Goal: Transaction & Acquisition: Purchase product/service

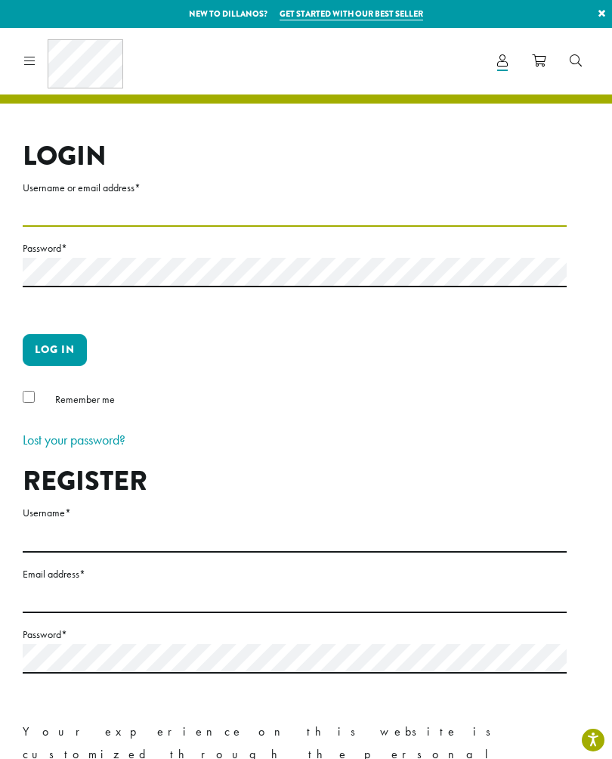
type input "**********"
click at [54, 349] on button "Log in" at bounding box center [55, 350] width 64 height 32
click at [52, 354] on button "Log in" at bounding box center [55, 350] width 64 height 32
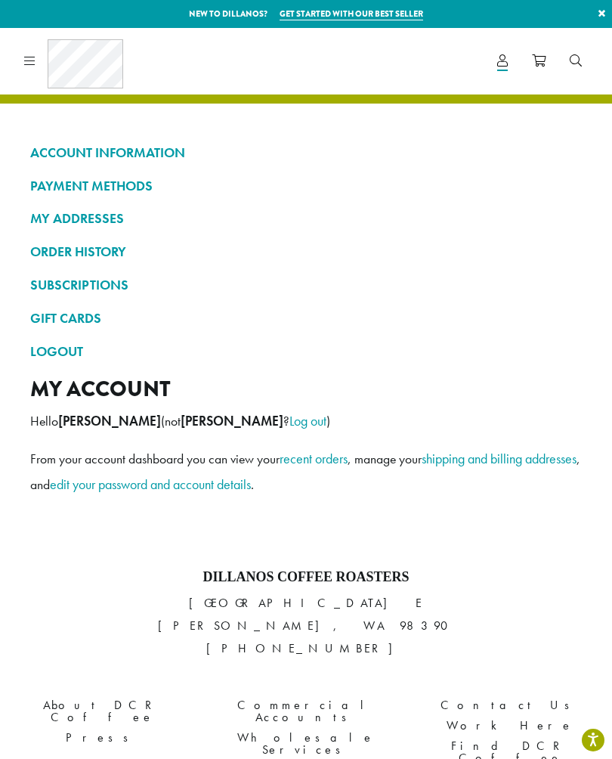
click at [29, 64] on icon at bounding box center [29, 60] width 11 height 12
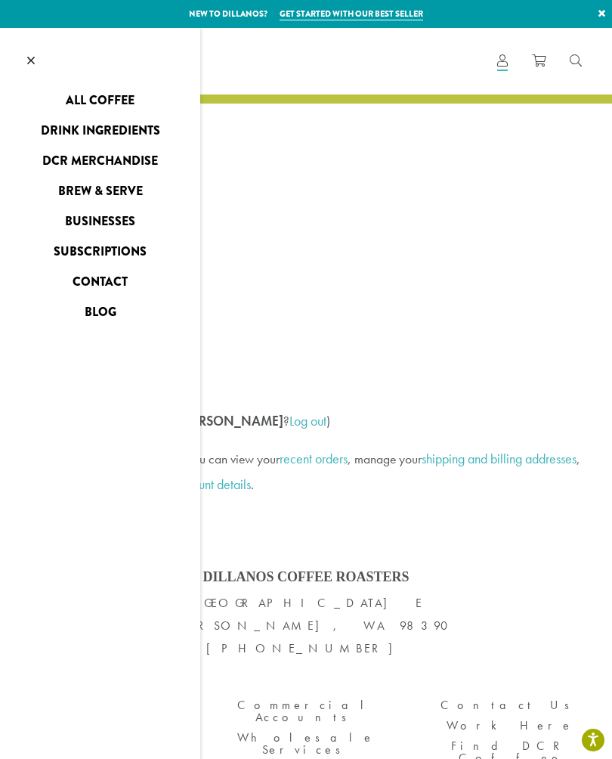
click at [77, 98] on link "All Coffee" at bounding box center [100, 100] width 200 height 24
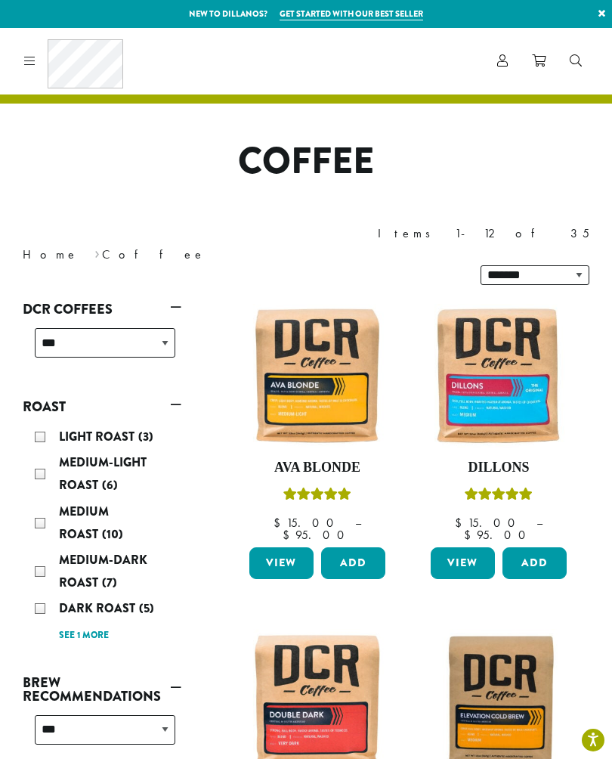
click at [526, 376] on img at bounding box center [499, 376] width 144 height 144
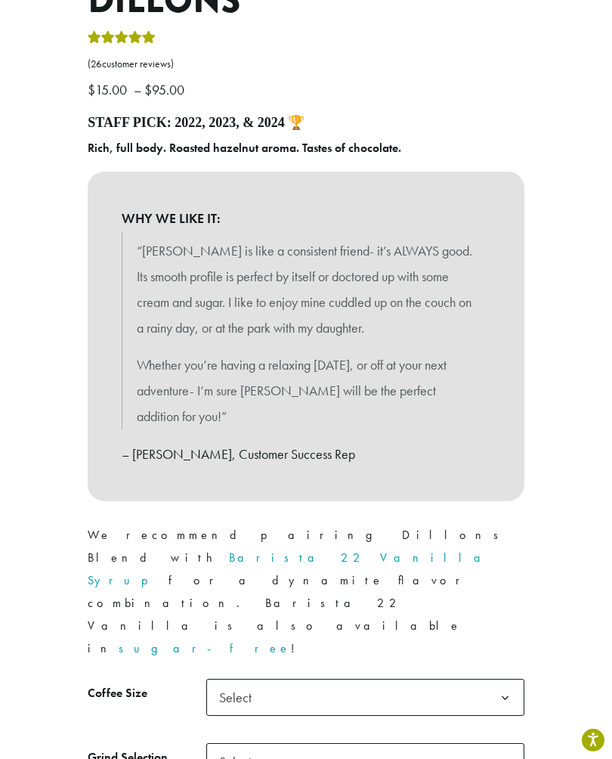
scroll to position [613, 0]
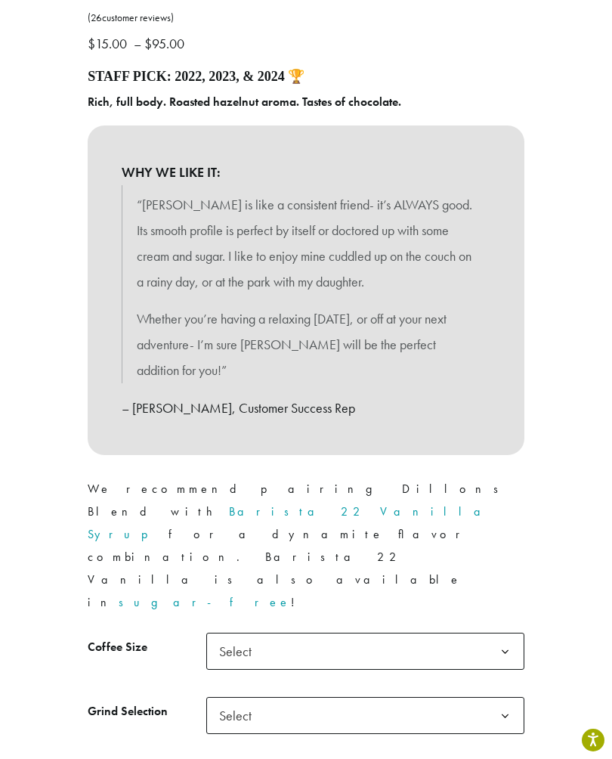
click at [478, 632] on span "Select" at bounding box center [365, 650] width 318 height 37
click at [480, 697] on span "Select" at bounding box center [365, 715] width 318 height 37
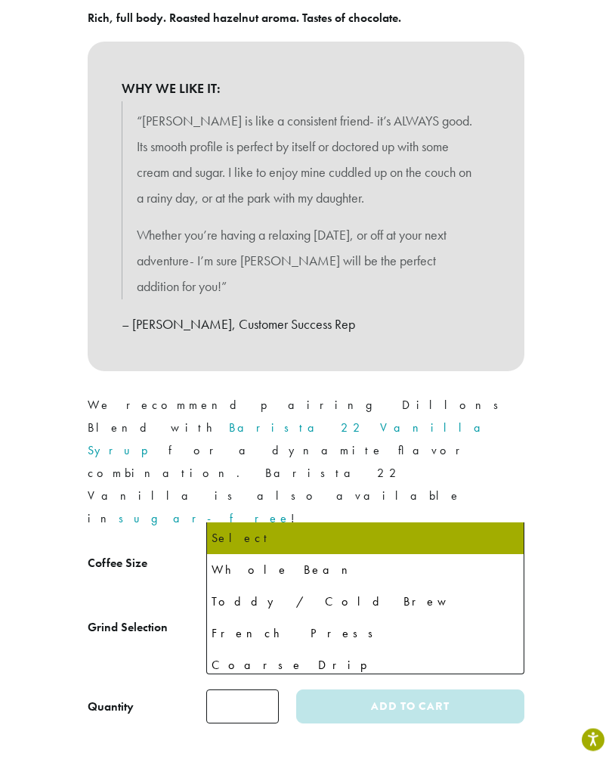
scroll to position [697, 0]
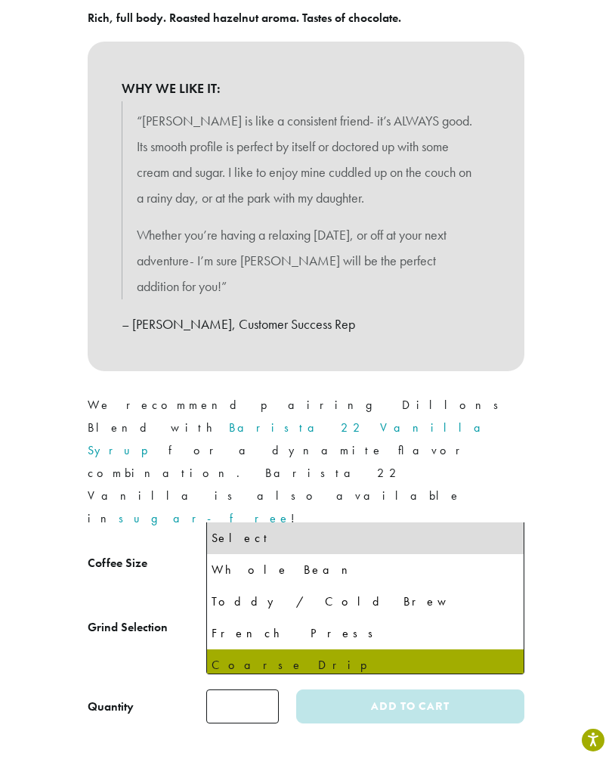
select select "**********"
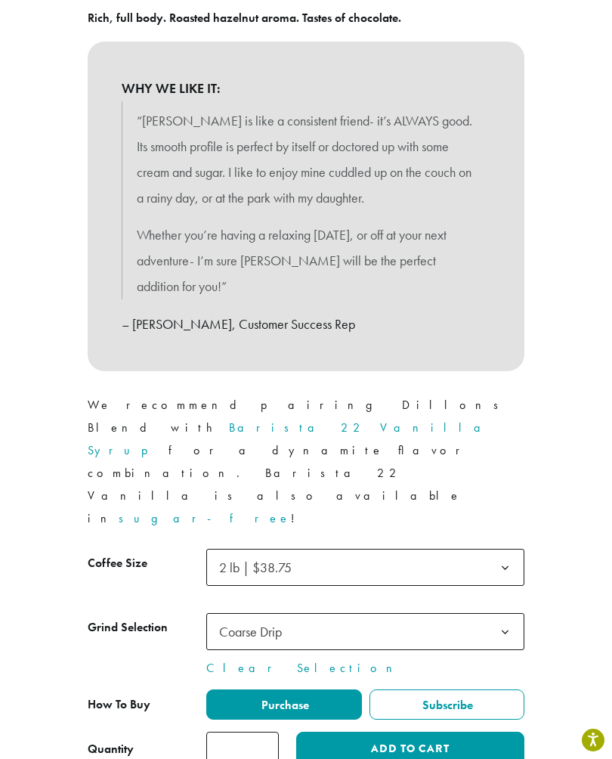
click at [420, 731] on button "Add to cart" at bounding box center [410, 748] width 228 height 34
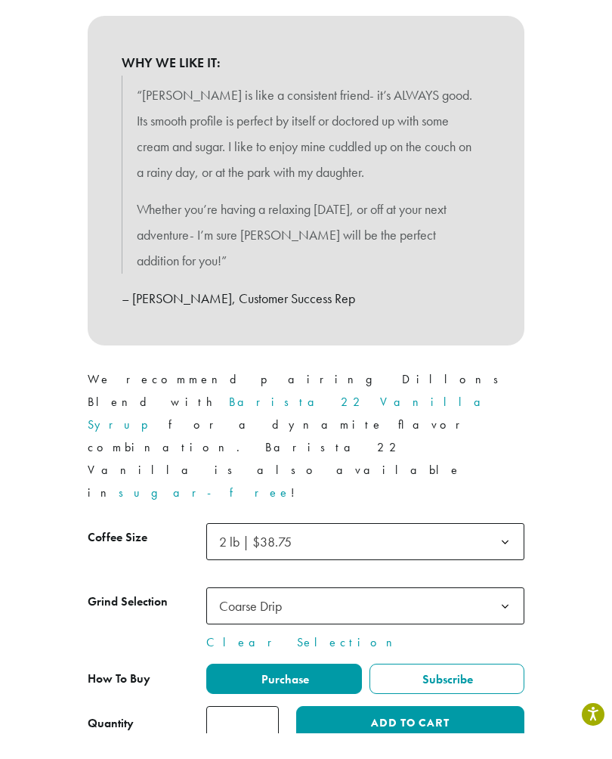
scroll to position [722, 0]
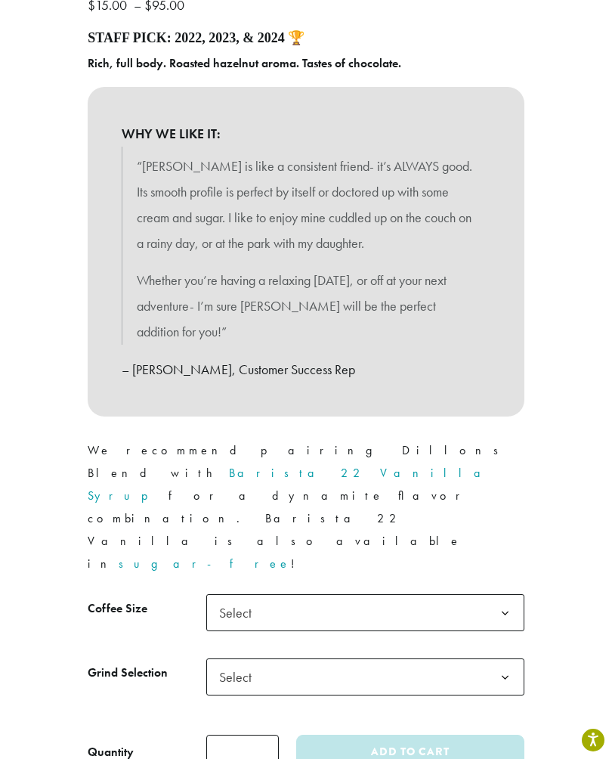
scroll to position [683, 0]
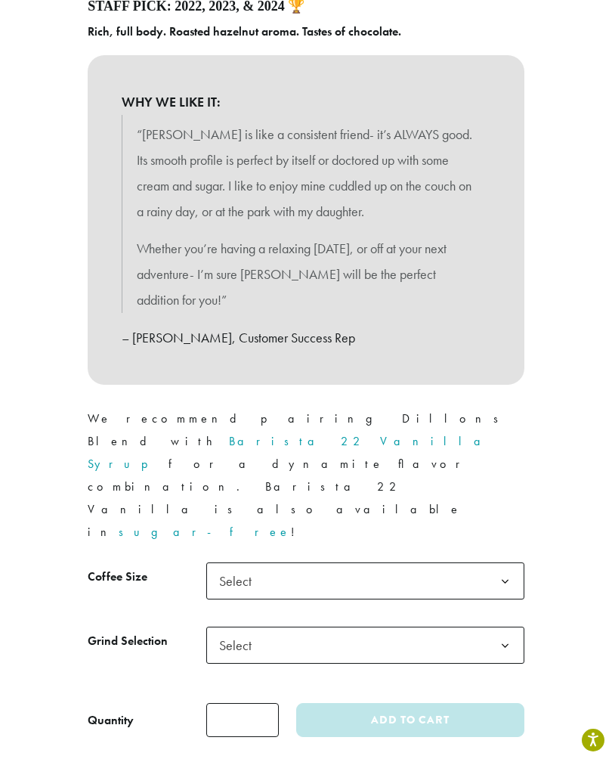
click at [482, 562] on span "Select" at bounding box center [365, 580] width 318 height 37
click at [450, 626] on span "Select" at bounding box center [365, 644] width 318 height 37
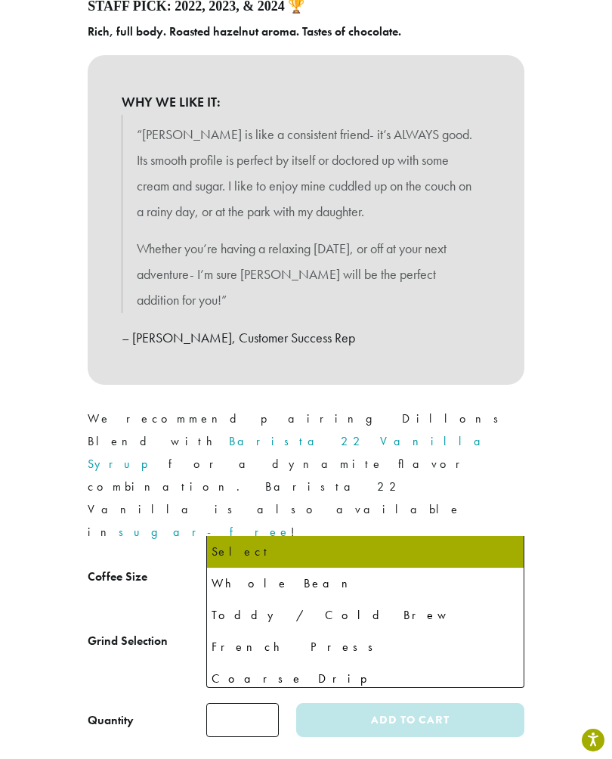
select select "**********"
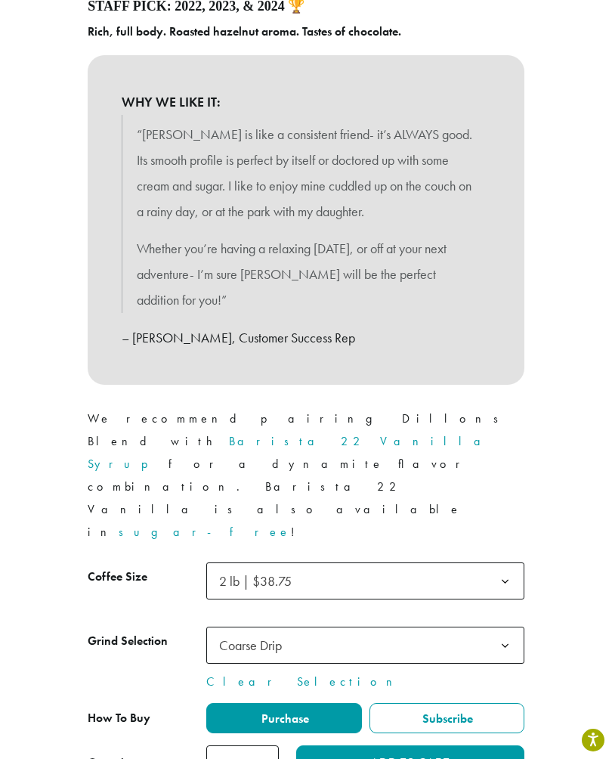
click at [466, 745] on button "Add to cart" at bounding box center [410, 762] width 228 height 34
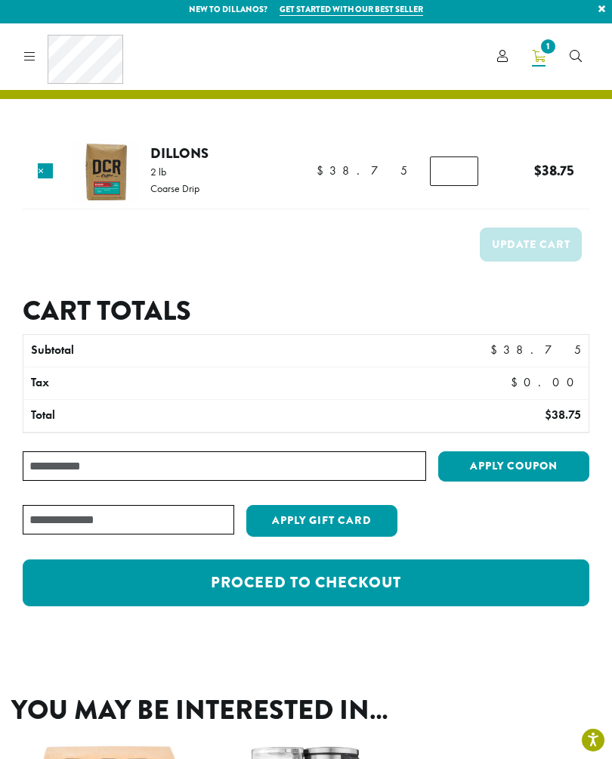
scroll to position [5, 0]
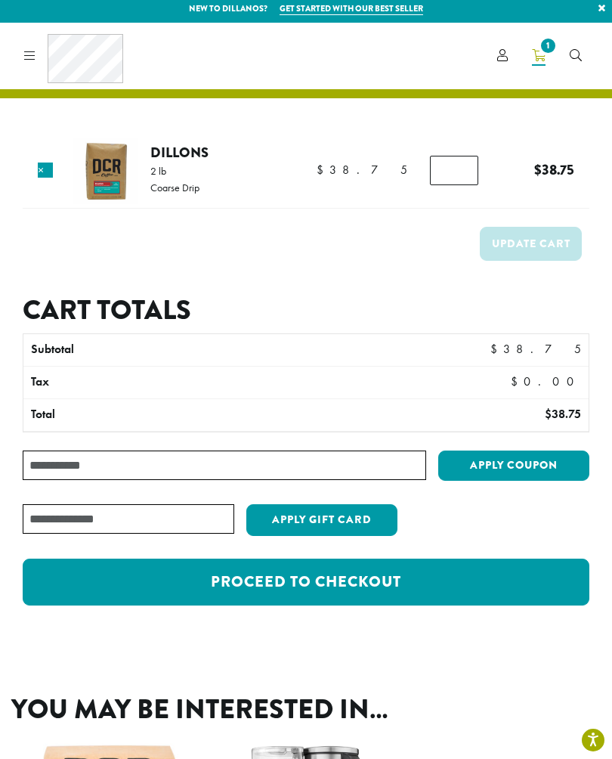
click at [426, 583] on link "Proceed to checkout" at bounding box center [306, 581] width 567 height 47
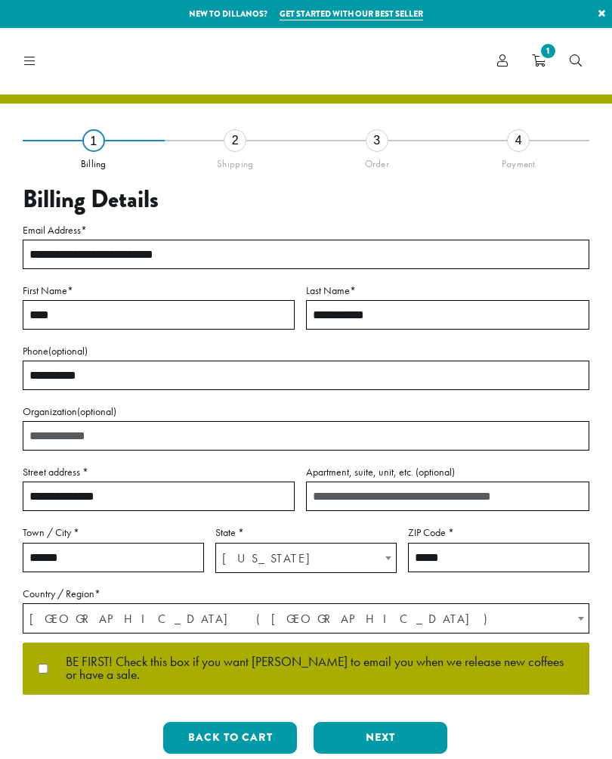
select select "**"
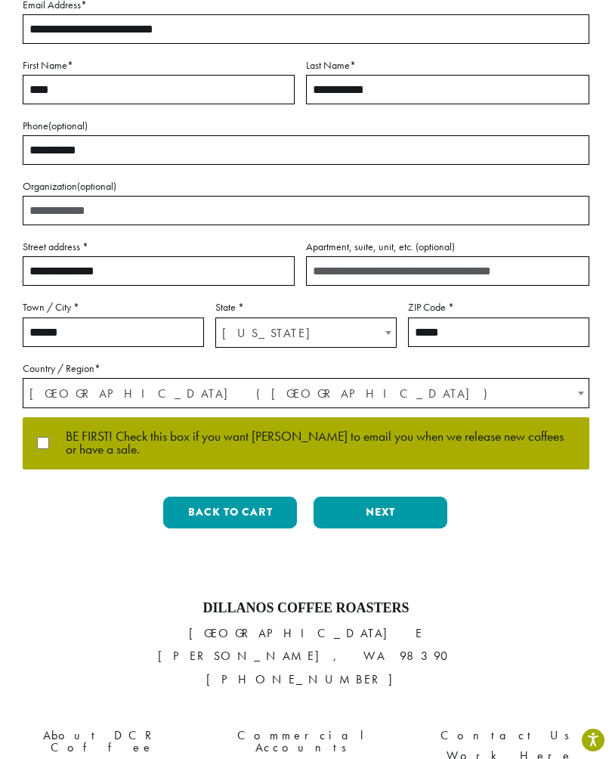
click at [402, 515] on button "Next" at bounding box center [381, 512] width 134 height 32
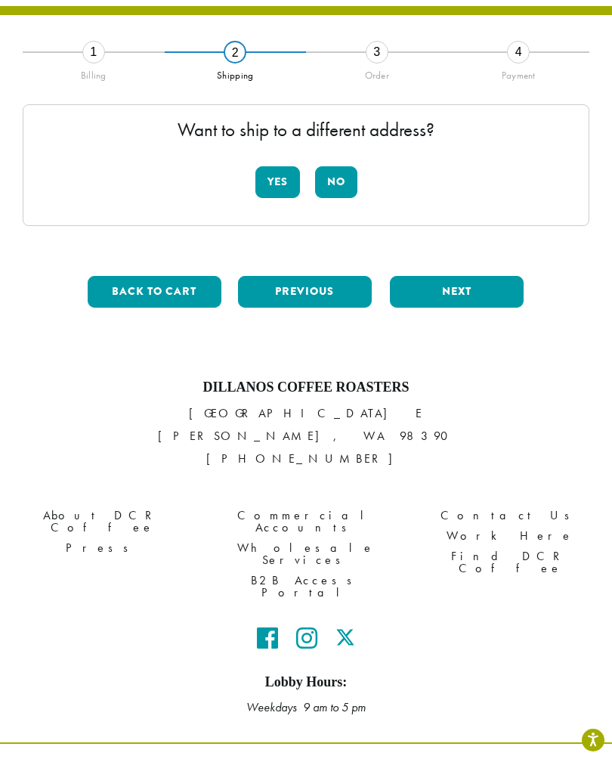
scroll to position [61, 0]
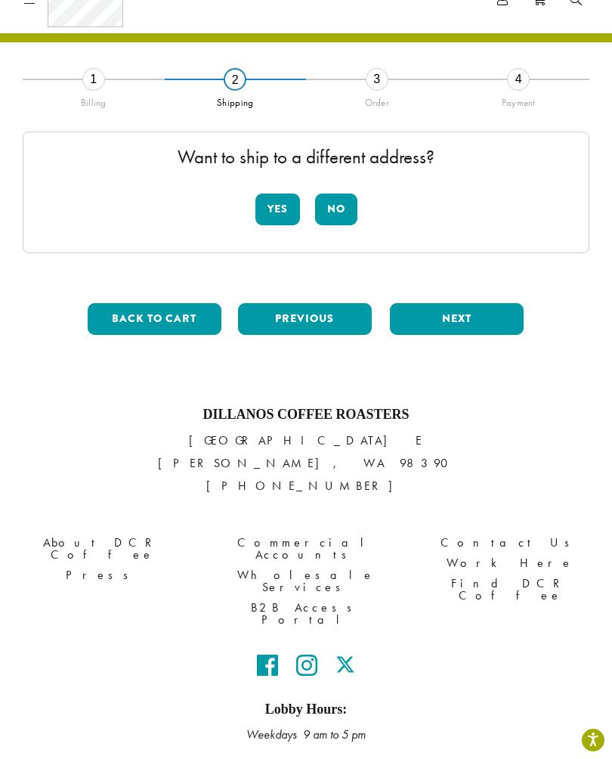
click at [339, 210] on button "No" at bounding box center [336, 209] width 42 height 32
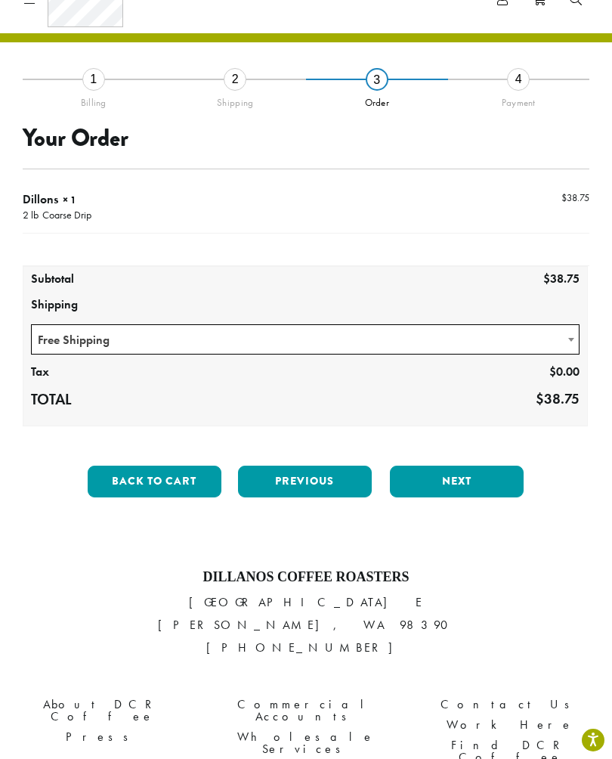
click at [463, 484] on button "Next" at bounding box center [457, 481] width 134 height 32
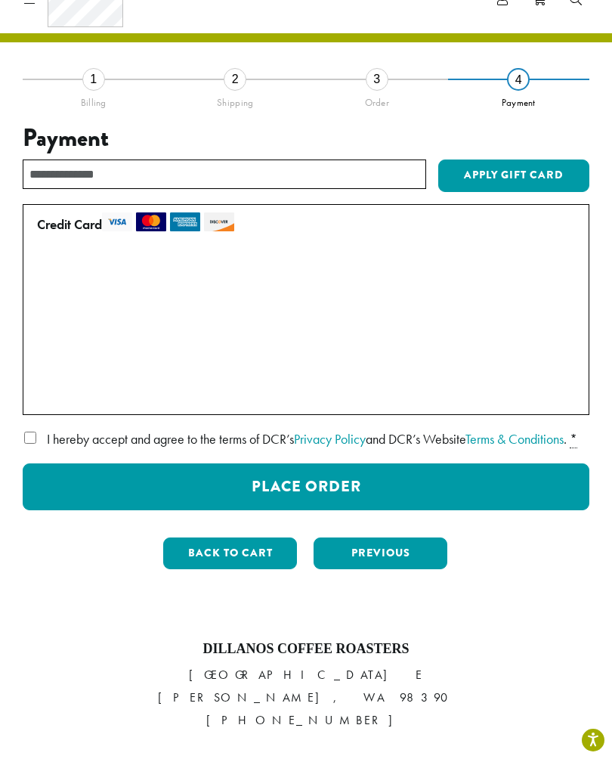
click at [430, 509] on button "Place Order" at bounding box center [306, 486] width 567 height 47
